Goal: Task Accomplishment & Management: Manage account settings

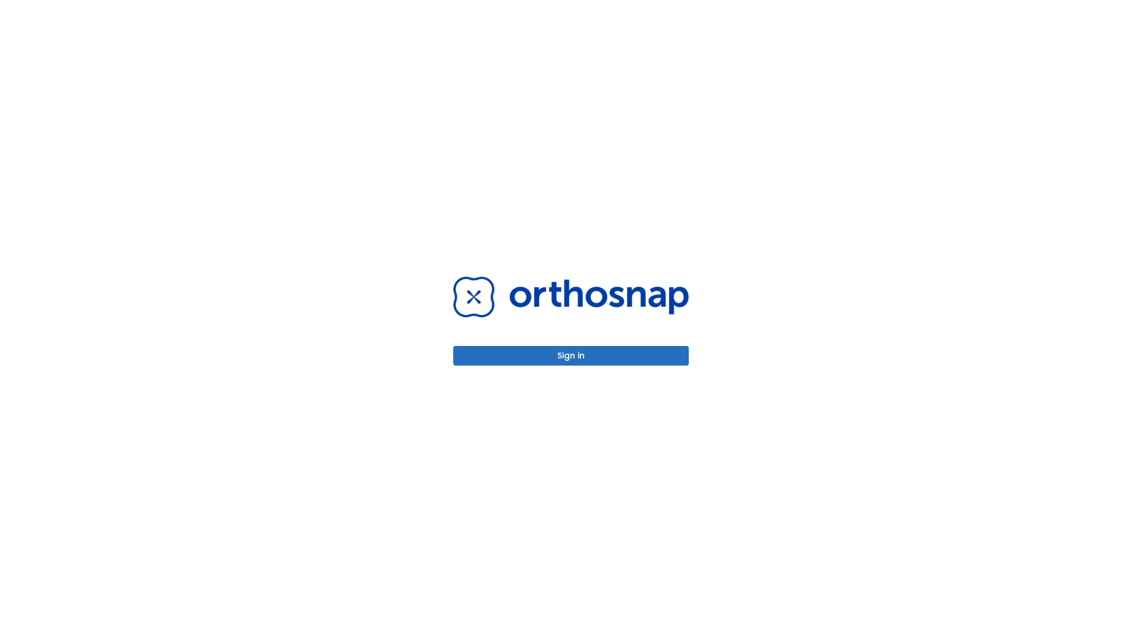
click at [571, 356] on button "Sign in" at bounding box center [571, 356] width 236 height 20
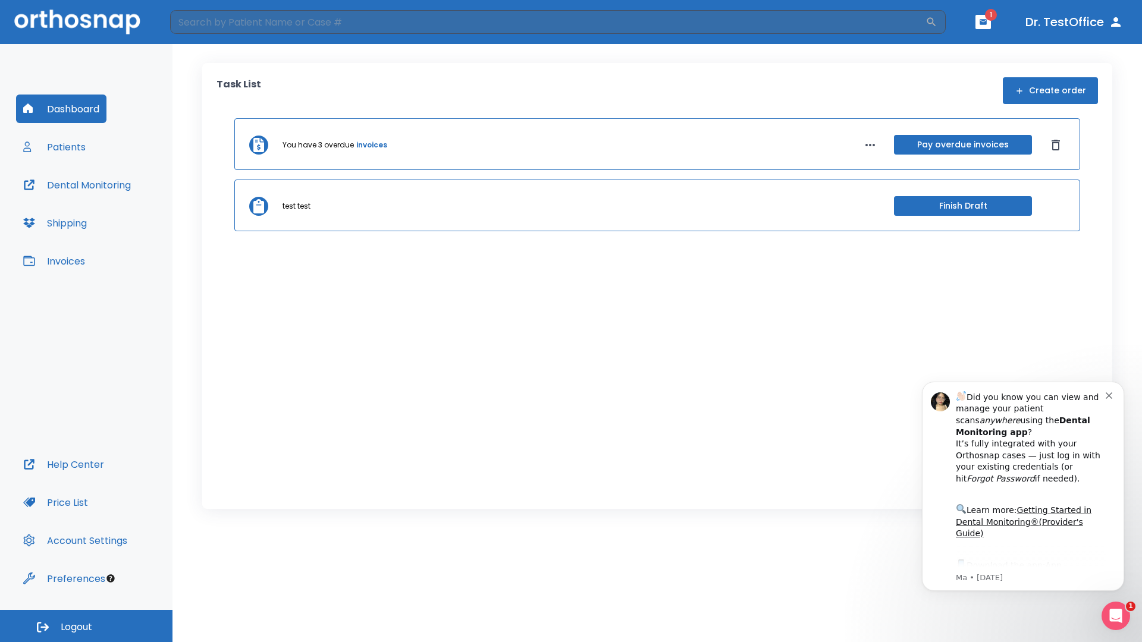
click at [86, 626] on span "Logout" at bounding box center [77, 627] width 32 height 13
